Goal: Browse casually

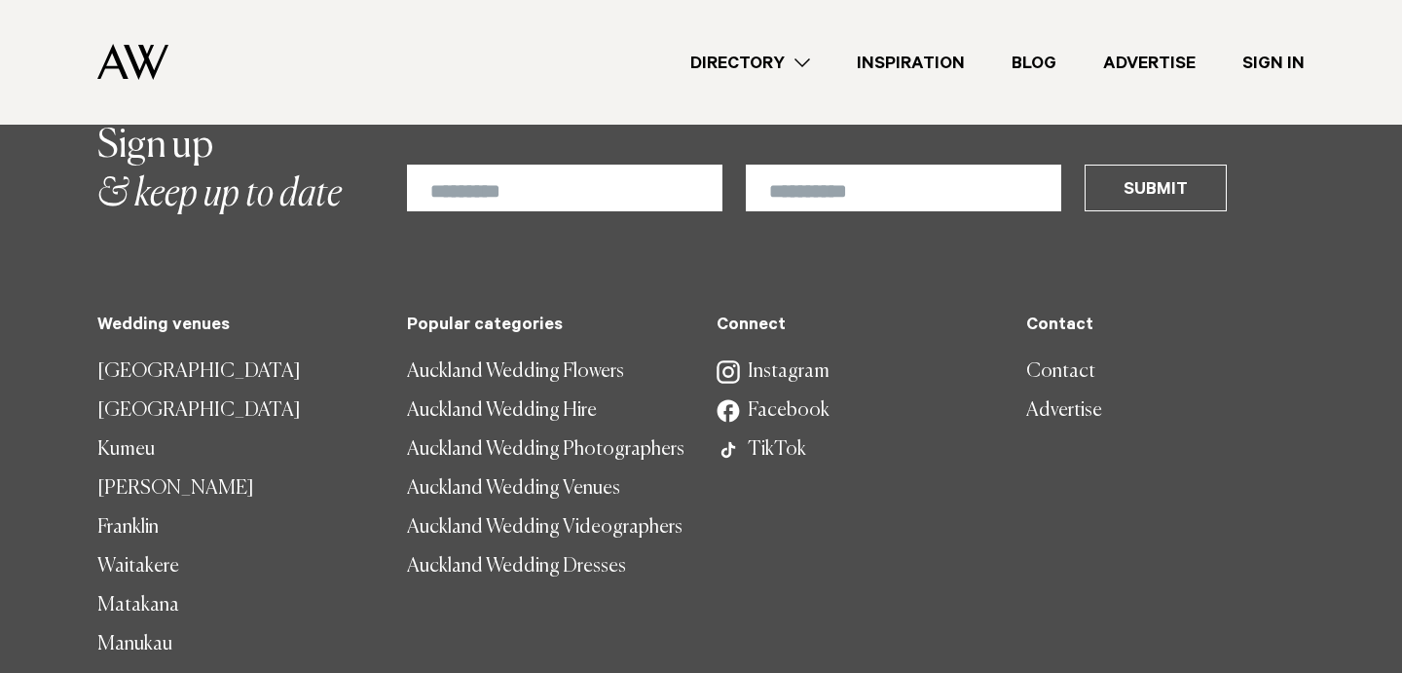
scroll to position [18089, 0]
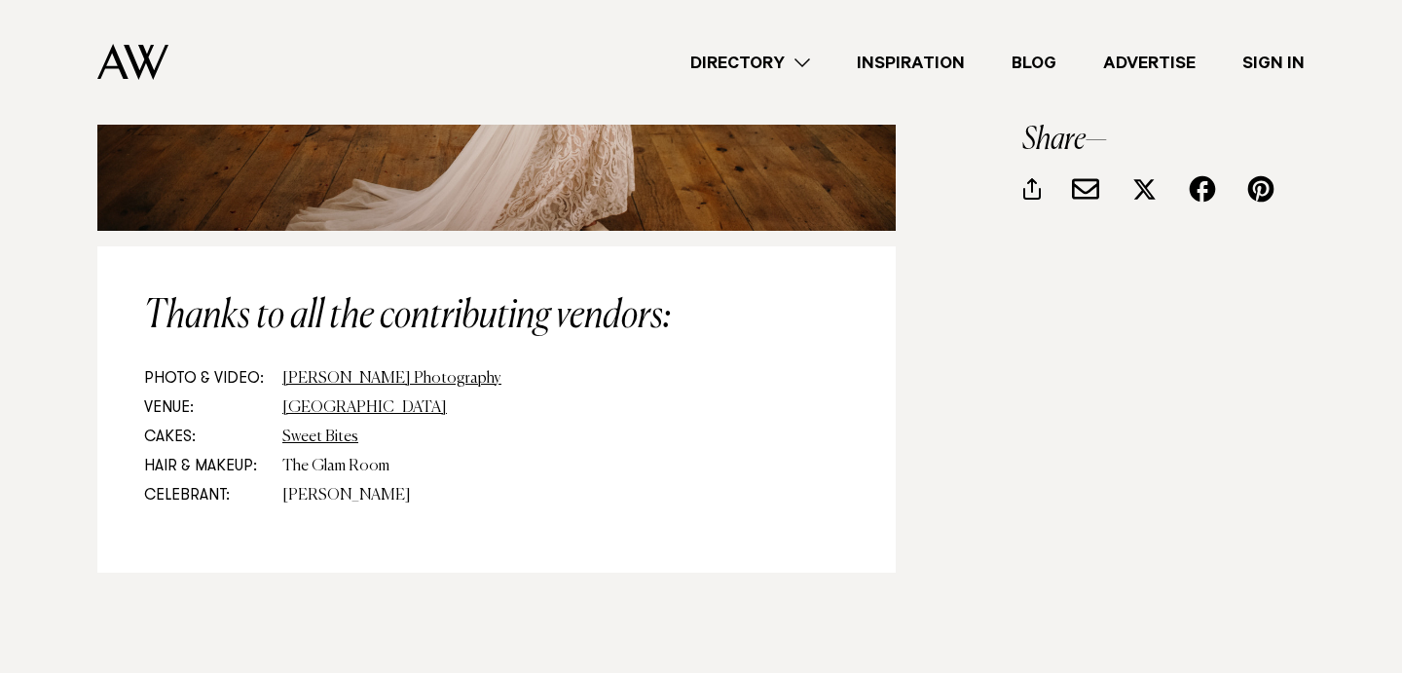
scroll to position [16762, 0]
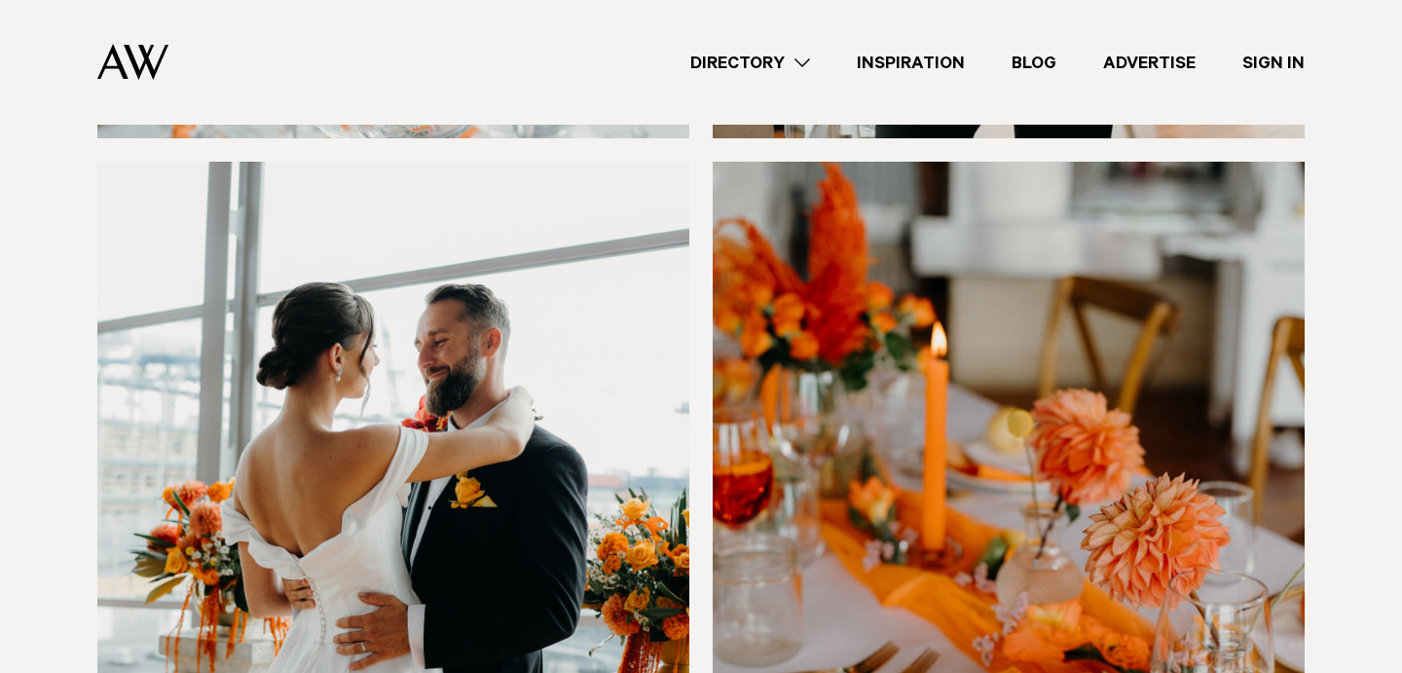
scroll to position [10108, 0]
